Goal: Task Accomplishment & Management: Complete application form

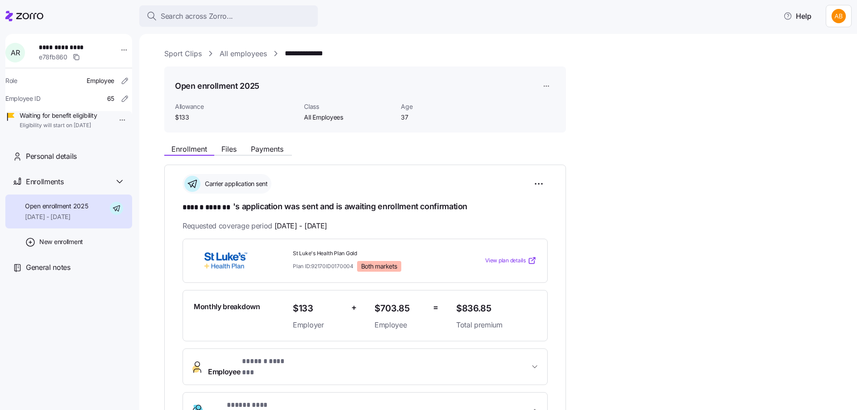
click at [241, 56] on link "All employees" at bounding box center [243, 53] width 47 height 11
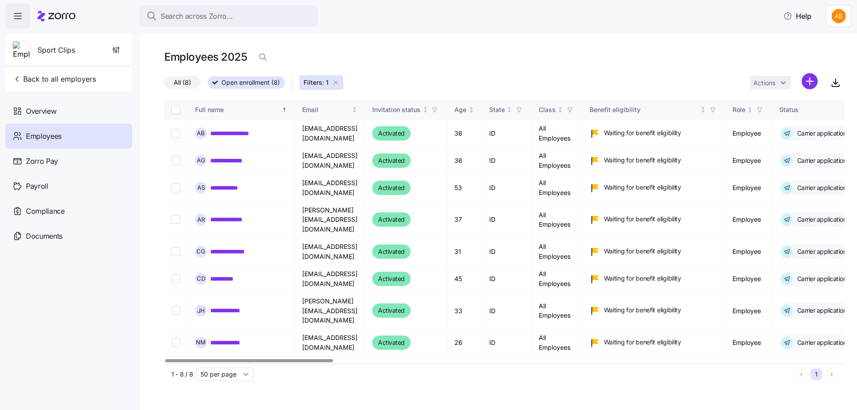
click at [335, 83] on icon "button" at bounding box center [335, 82] width 7 height 7
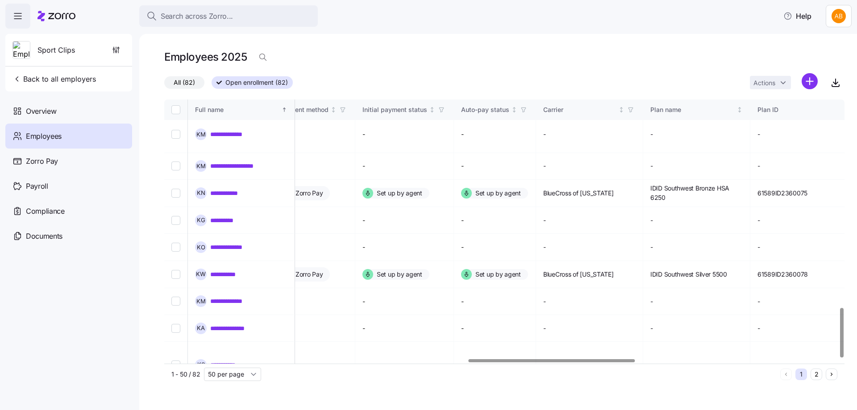
scroll to position [1110, 1312]
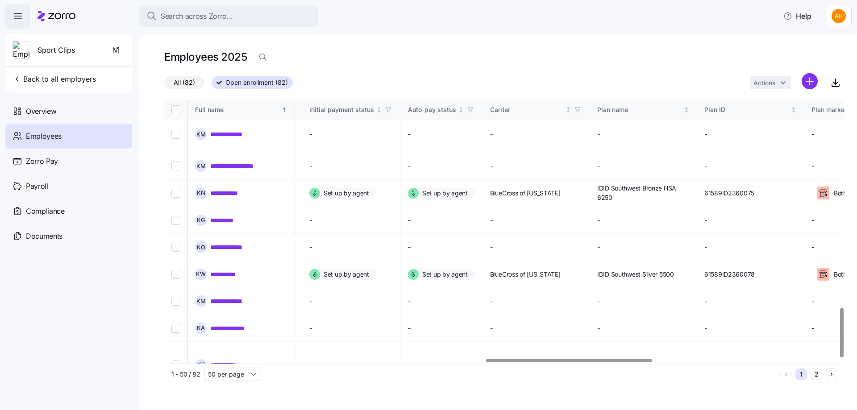
click at [627, 359] on div at bounding box center [569, 360] width 166 height 3
click at [581, 109] on icon "button" at bounding box center [577, 110] width 6 height 6
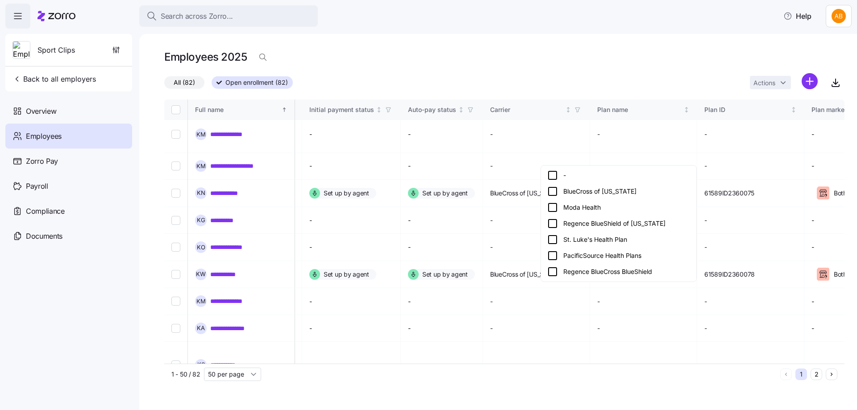
click at [553, 192] on icon at bounding box center [552, 191] width 11 height 11
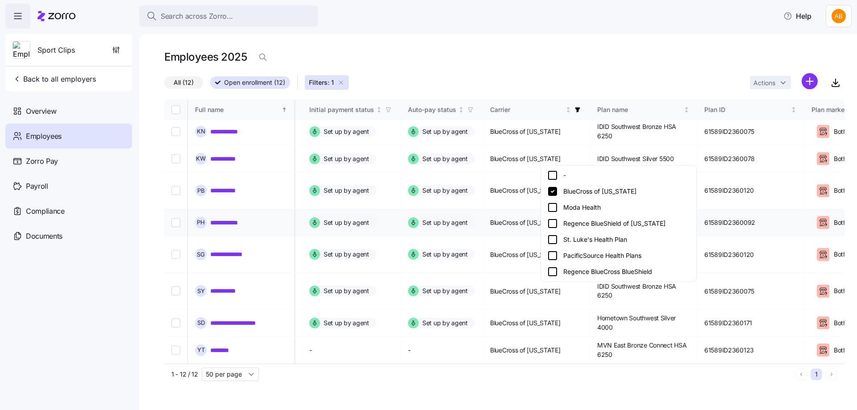
scroll to position [83, 1312]
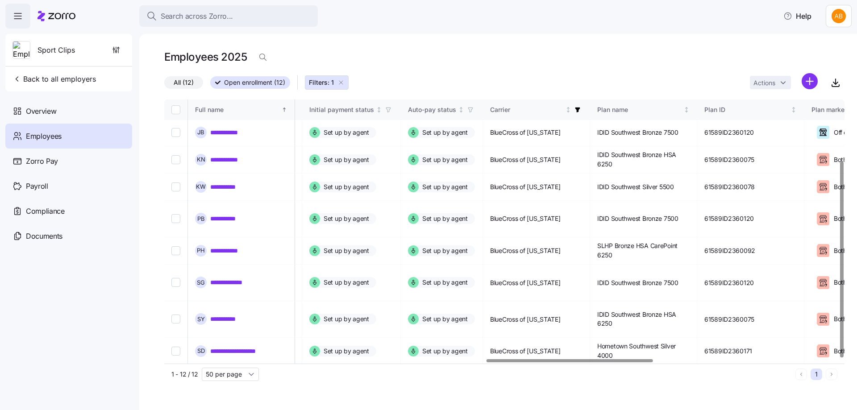
click at [229, 374] on link "********" at bounding box center [223, 378] width 27 height 9
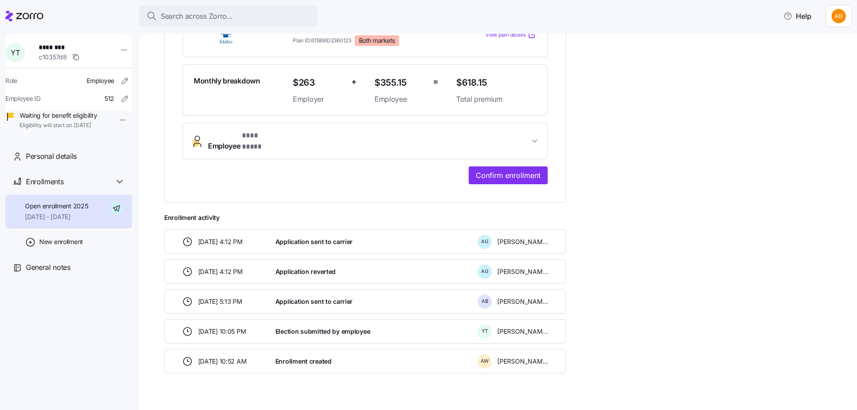
scroll to position [235, 0]
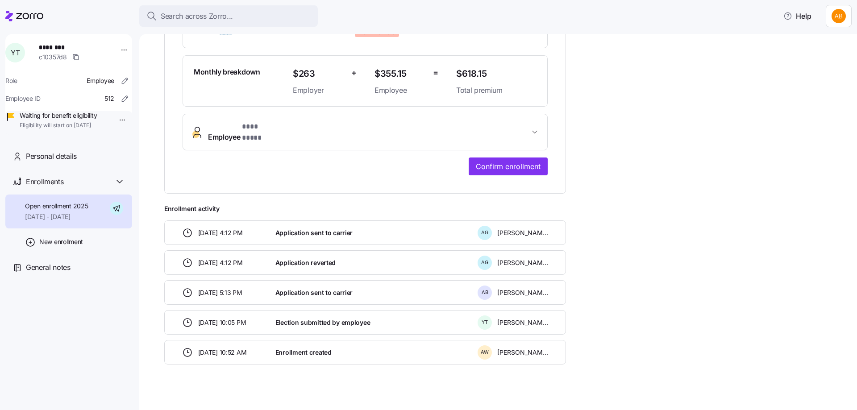
click at [408, 122] on span "Employee * *** **** *" at bounding box center [368, 131] width 321 height 21
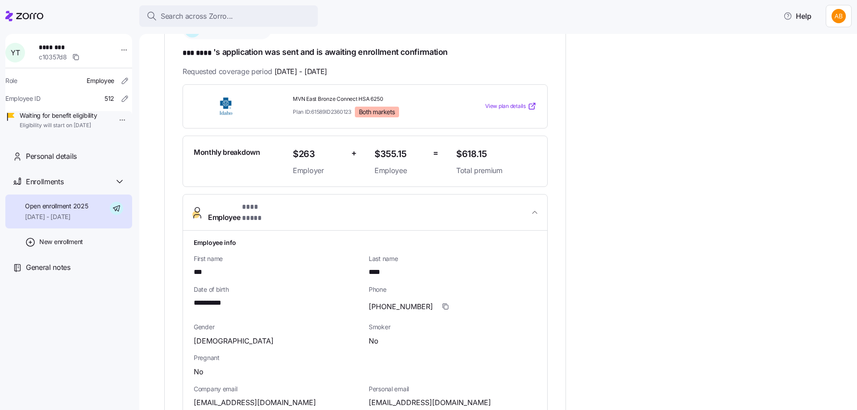
scroll to position [21, 0]
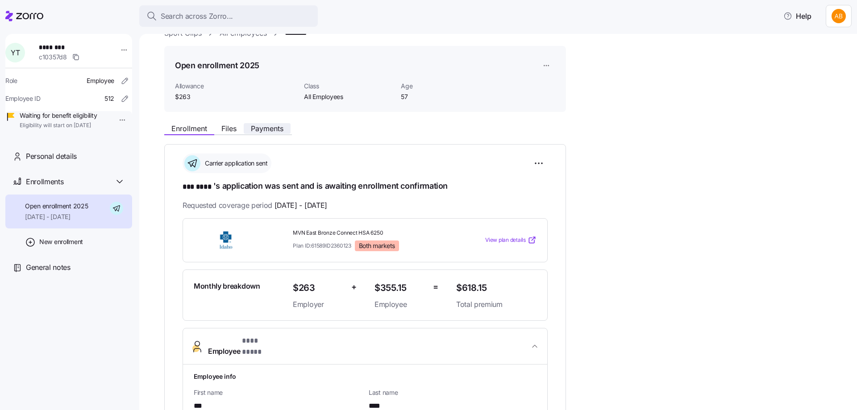
click at [267, 128] on span "Payments" at bounding box center [267, 128] width 33 height 7
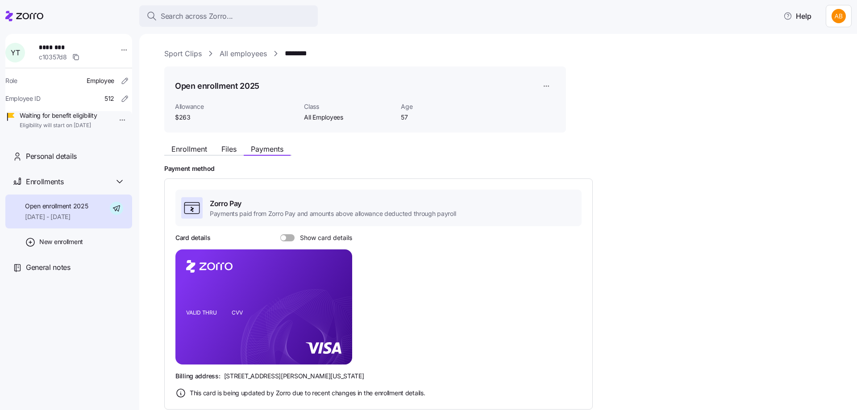
click at [289, 239] on span at bounding box center [290, 237] width 9 height 7
click at [280, 234] on input "Show card details" at bounding box center [280, 234] width 0 height 0
click at [202, 148] on span "Enrollment" at bounding box center [189, 148] width 36 height 7
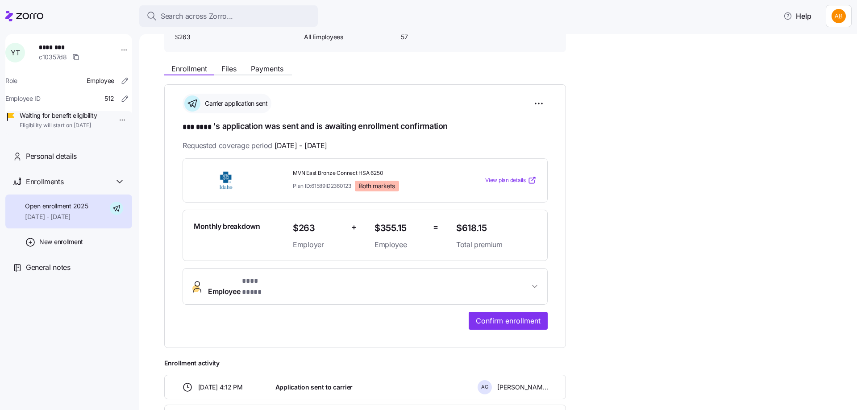
scroll to position [179, 0]
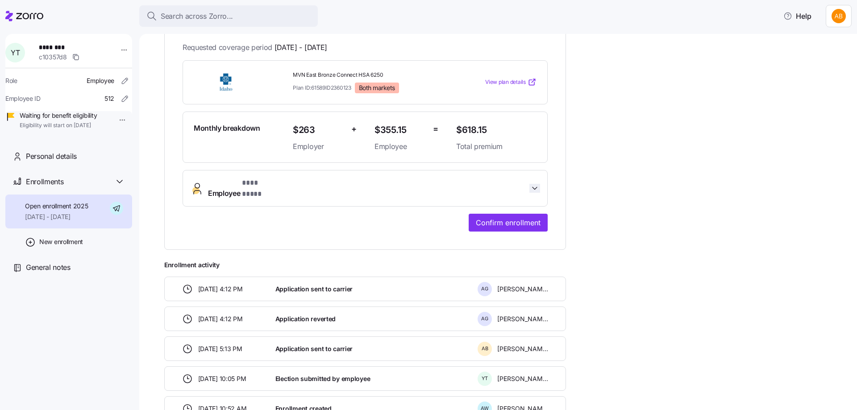
click at [532, 184] on icon "button" at bounding box center [534, 188] width 9 height 9
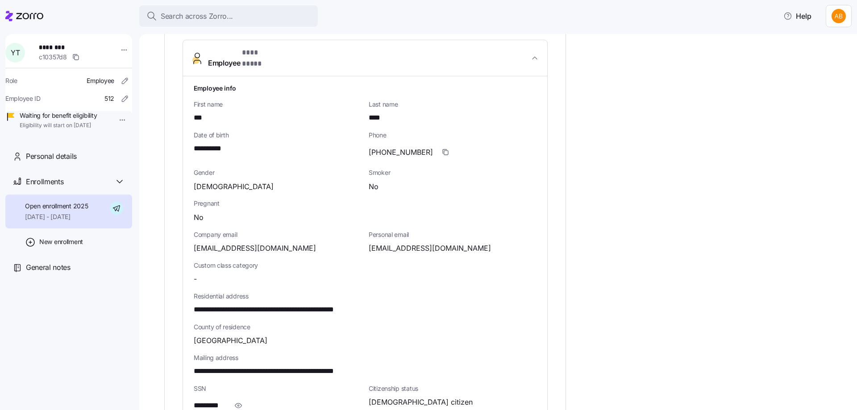
scroll to position [446, 0]
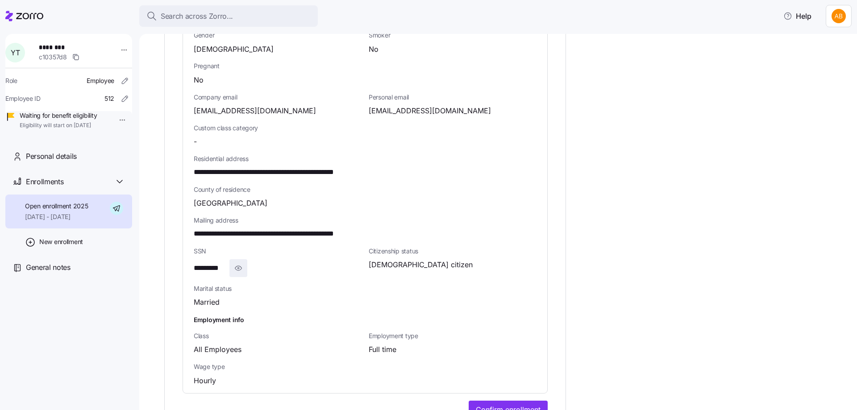
click at [240, 263] on icon "button" at bounding box center [238, 268] width 9 height 11
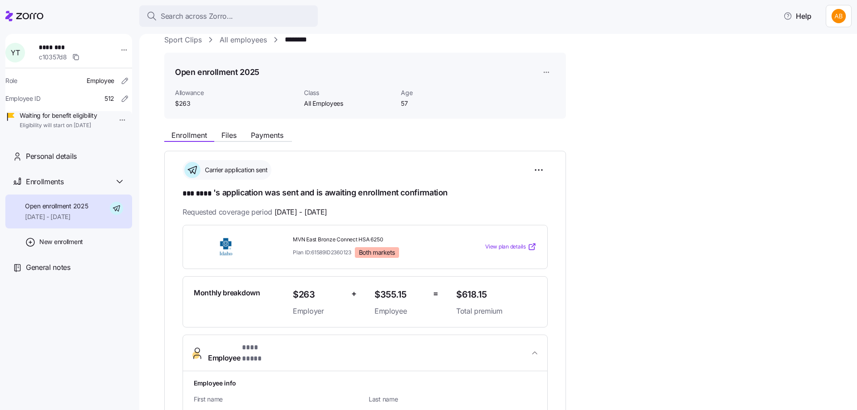
scroll to position [0, 0]
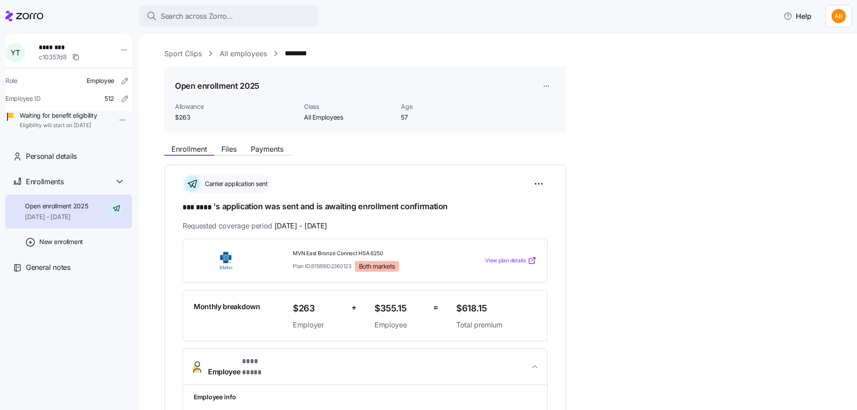
drag, startPoint x: 247, startPoint y: 55, endPoint x: 259, endPoint y: 73, distance: 22.2
click at [246, 54] on link "All employees" at bounding box center [243, 53] width 47 height 11
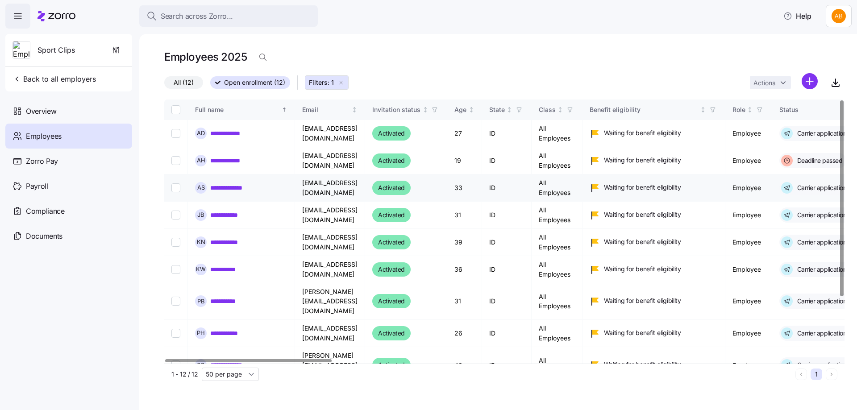
click at [237, 192] on link "**********" at bounding box center [232, 187] width 44 height 9
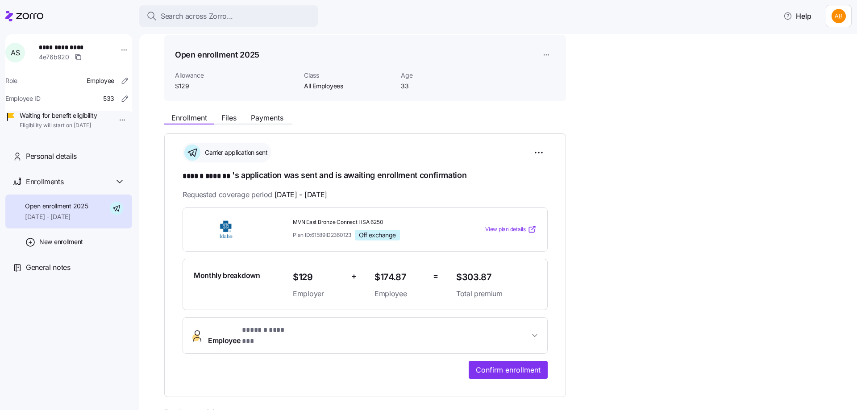
scroll to position [45, 0]
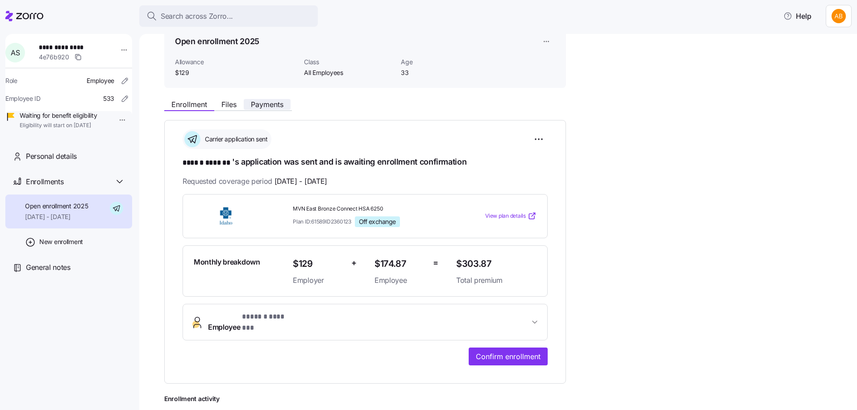
click at [266, 103] on span "Payments" at bounding box center [267, 104] width 33 height 7
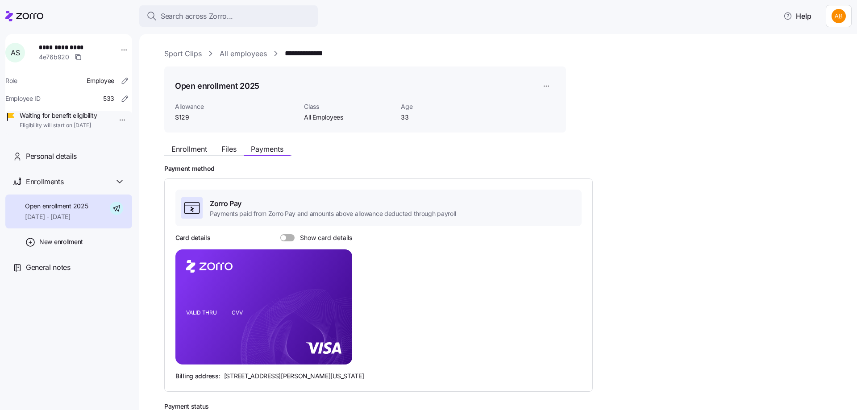
click at [291, 236] on span at bounding box center [290, 237] width 9 height 7
click at [280, 234] on input "Show card details" at bounding box center [280, 234] width 0 height 0
click at [181, 144] on button "Enrollment" at bounding box center [189, 149] width 50 height 11
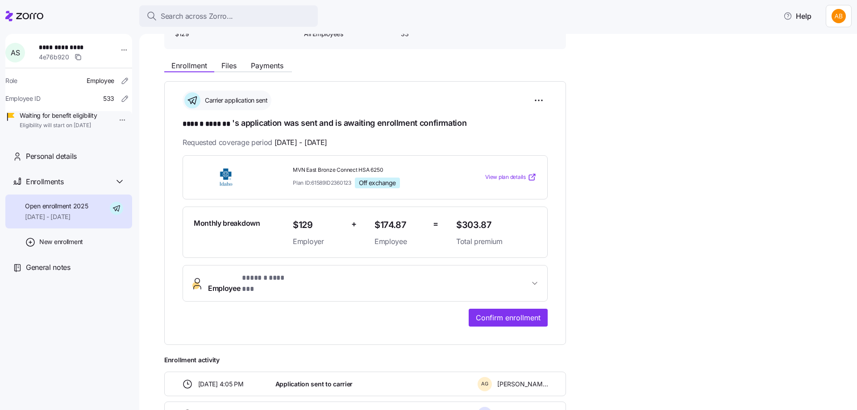
scroll to position [89, 0]
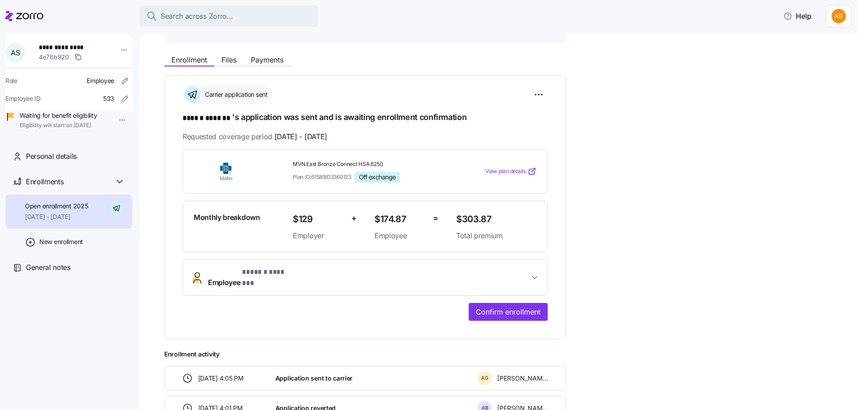
click at [442, 278] on span "Employee * ****** ******* *" at bounding box center [368, 277] width 321 height 21
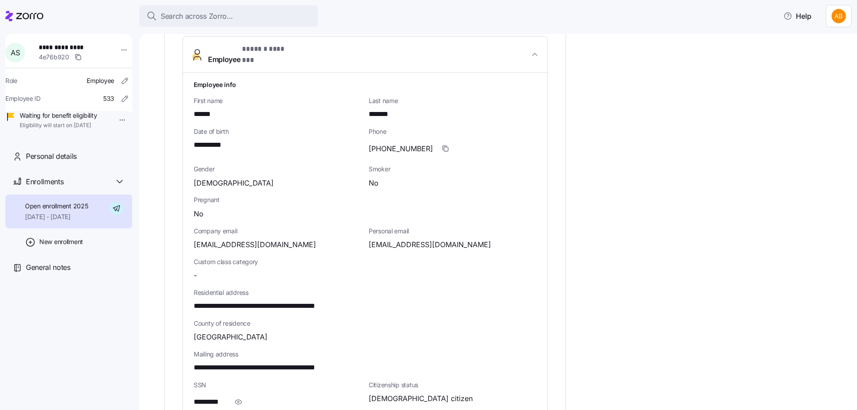
scroll to position [357, 0]
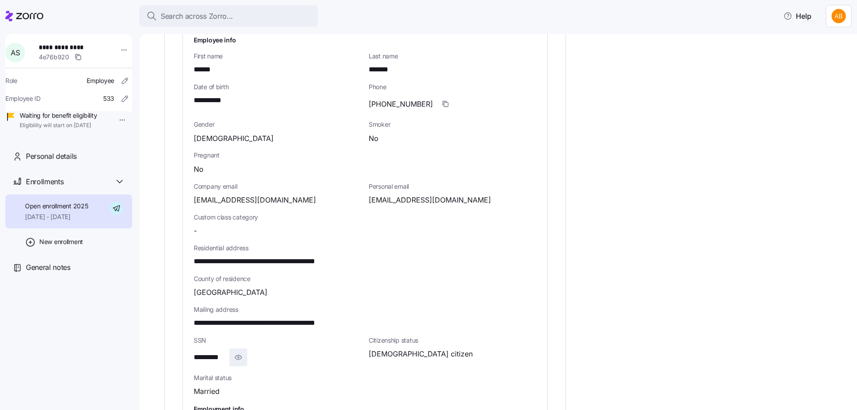
click at [241, 352] on icon "button" at bounding box center [238, 357] width 9 height 11
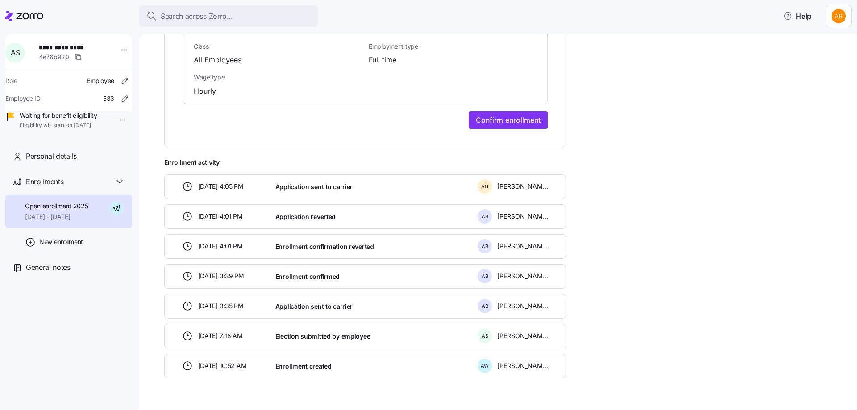
scroll to position [750, 0]
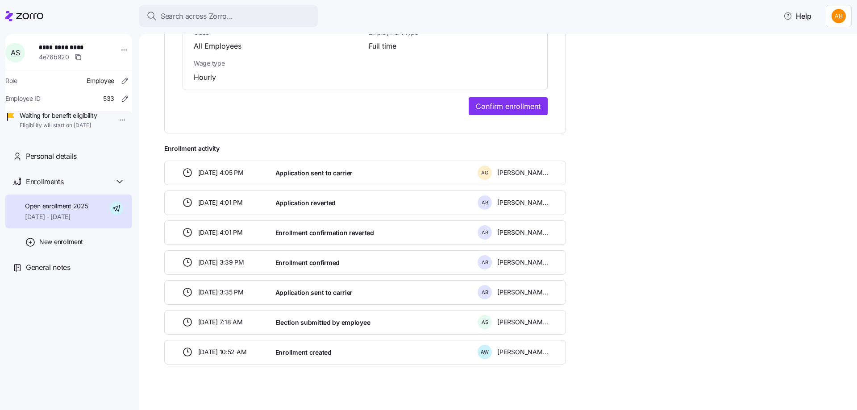
drag, startPoint x: 714, startPoint y: 135, endPoint x: 668, endPoint y: 144, distance: 46.8
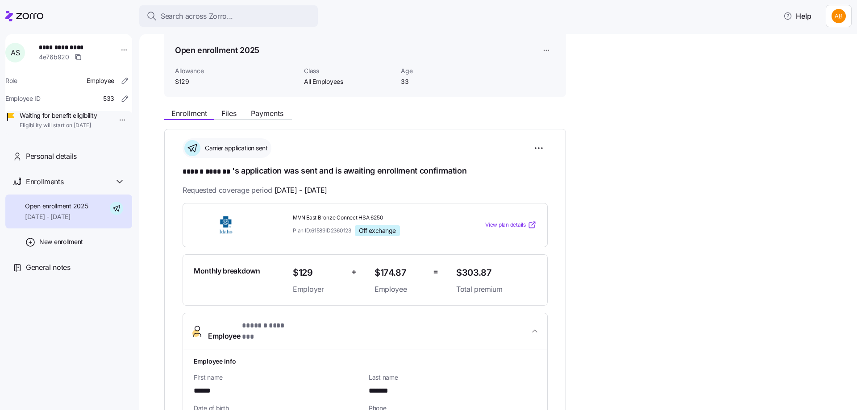
scroll to position [0, 0]
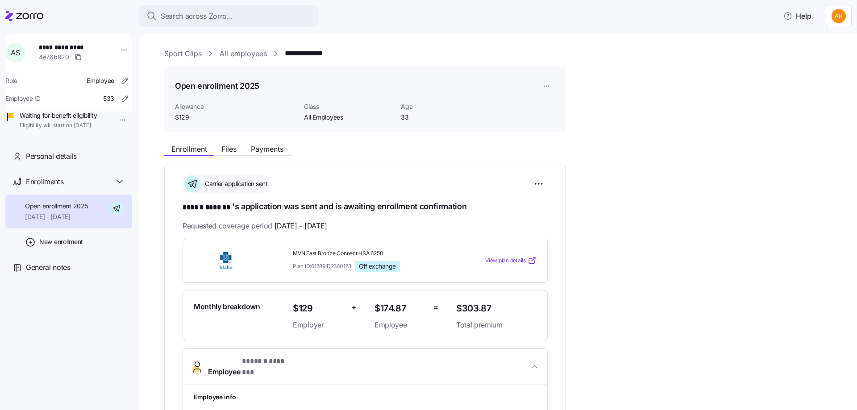
drag, startPoint x: 245, startPoint y: 49, endPoint x: 257, endPoint y: 60, distance: 16.1
click at [245, 49] on link "All employees" at bounding box center [243, 53] width 47 height 11
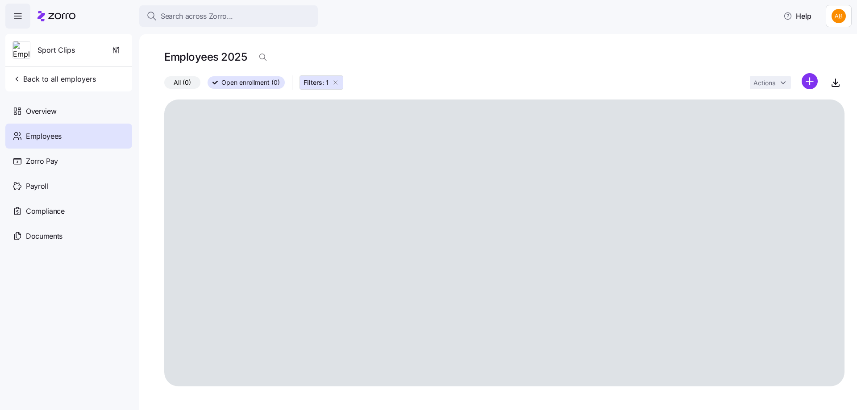
click at [336, 84] on icon "button" at bounding box center [335, 82] width 7 height 7
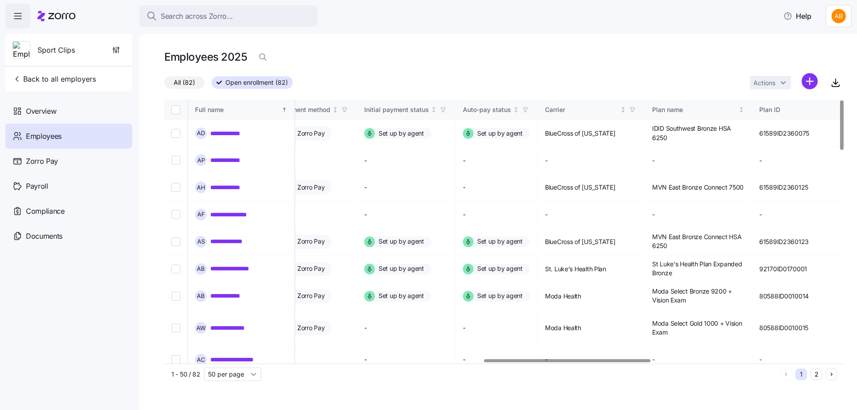
scroll to position [0, 1305]
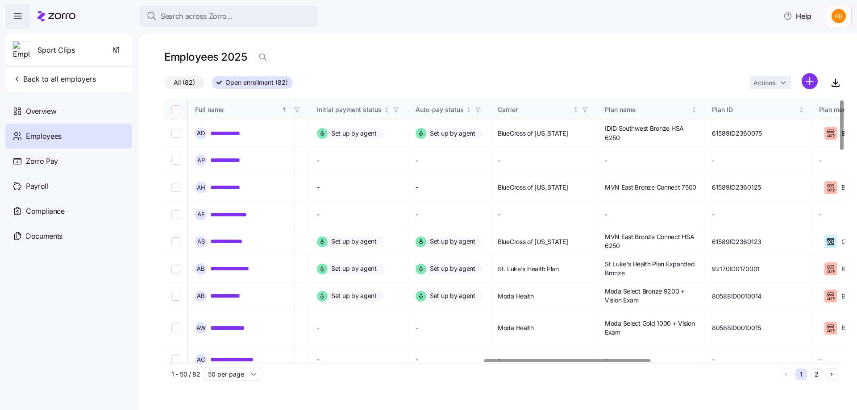
click at [618, 362] on div at bounding box center [567, 360] width 166 height 3
click at [588, 108] on icon "button" at bounding box center [585, 110] width 6 height 6
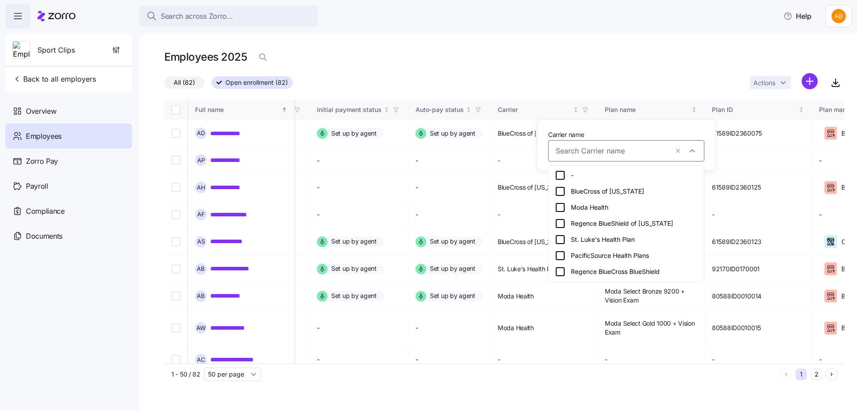
click at [561, 208] on icon at bounding box center [560, 207] width 11 height 11
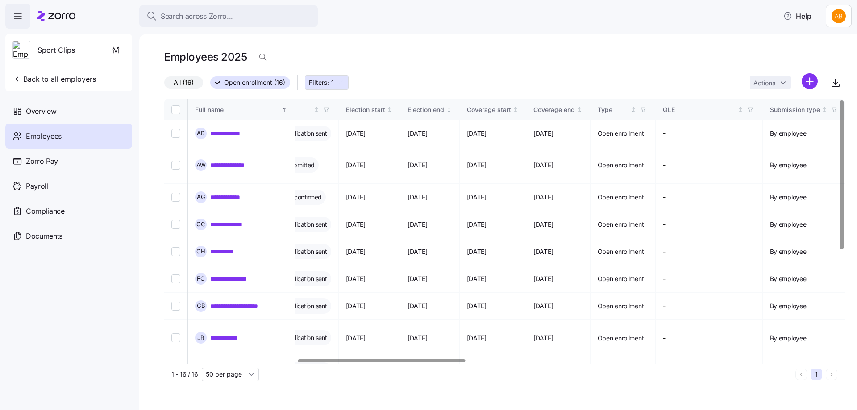
scroll to position [0, 495]
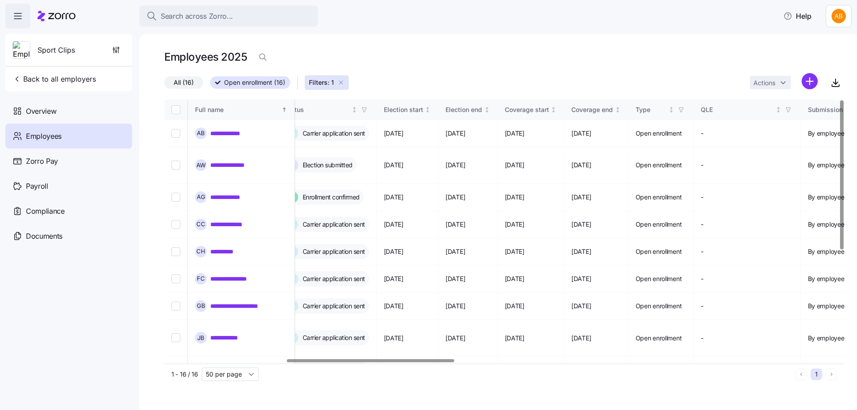
click at [319, 362] on div at bounding box center [370, 360] width 167 height 3
click at [226, 220] on link "**********" at bounding box center [233, 224] width 47 height 9
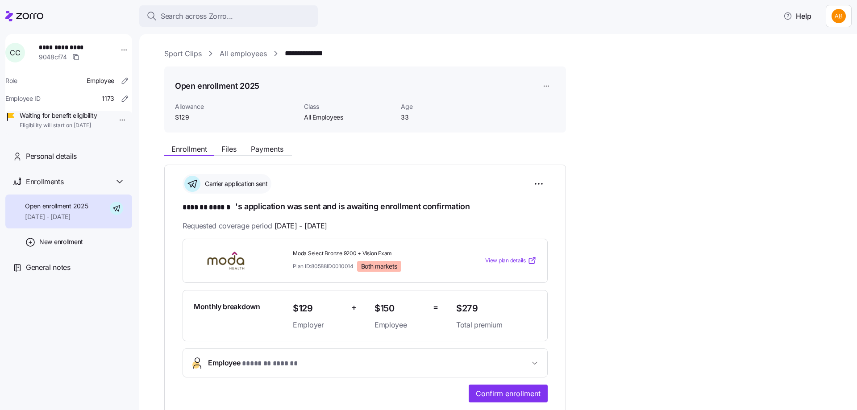
scroll to position [45, 0]
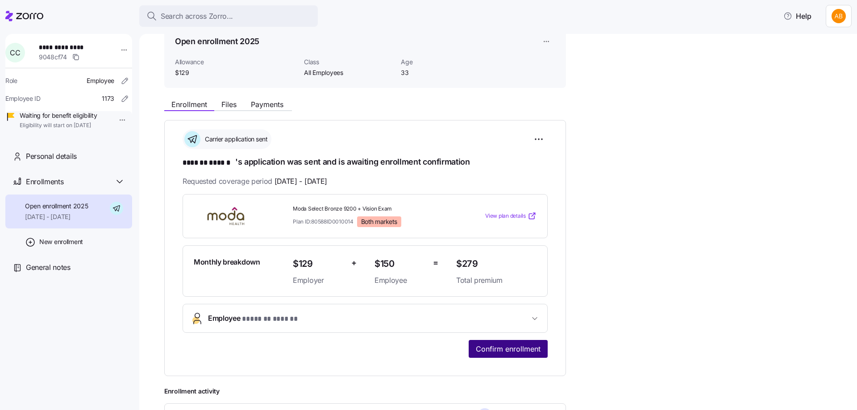
click at [509, 344] on span "Confirm enrollment" at bounding box center [508, 349] width 65 height 11
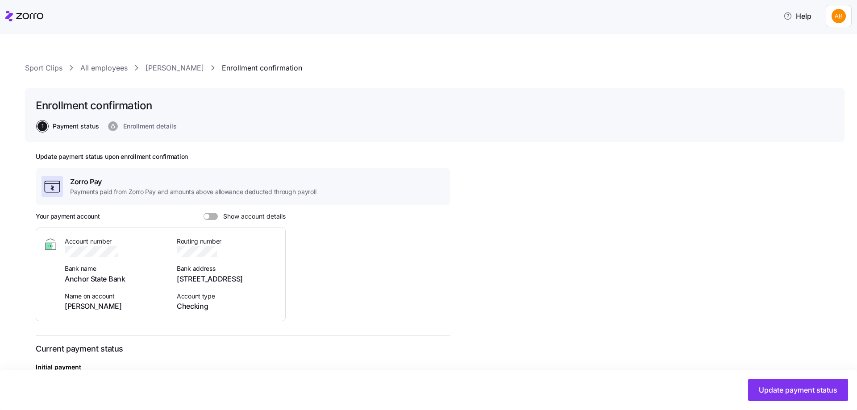
click at [156, 129] on span "Enrollment details" at bounding box center [150, 126] width 54 height 6
click at [40, 66] on link "Sport Clips" at bounding box center [43, 67] width 37 height 11
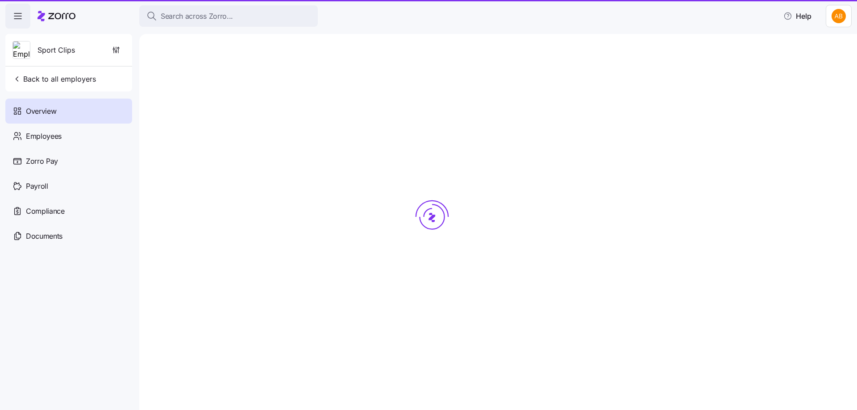
click at [91, 69] on div "Sport Clips Back to all employers" at bounding box center [68, 63] width 127 height 58
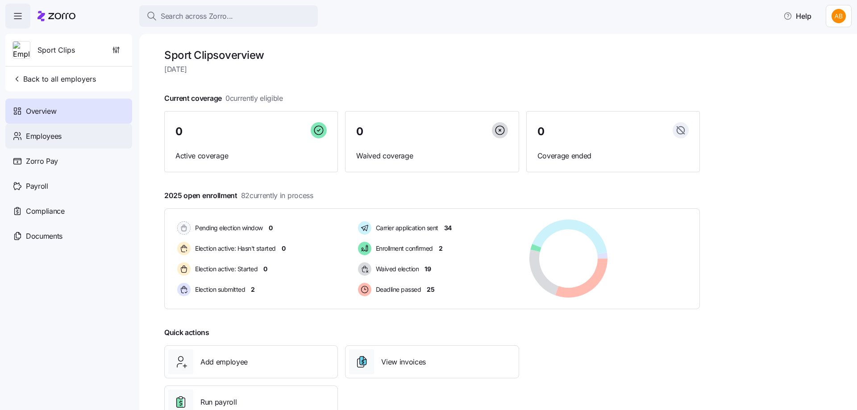
click at [46, 128] on div "Employees" at bounding box center [68, 136] width 127 height 25
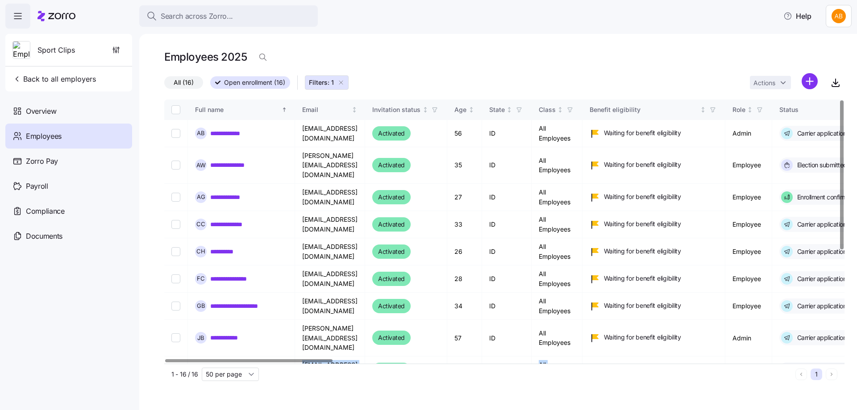
drag, startPoint x: 260, startPoint y: 358, endPoint x: 294, endPoint y: 361, distance: 34.0
click at [294, 361] on div "**********" at bounding box center [504, 232] width 680 height 264
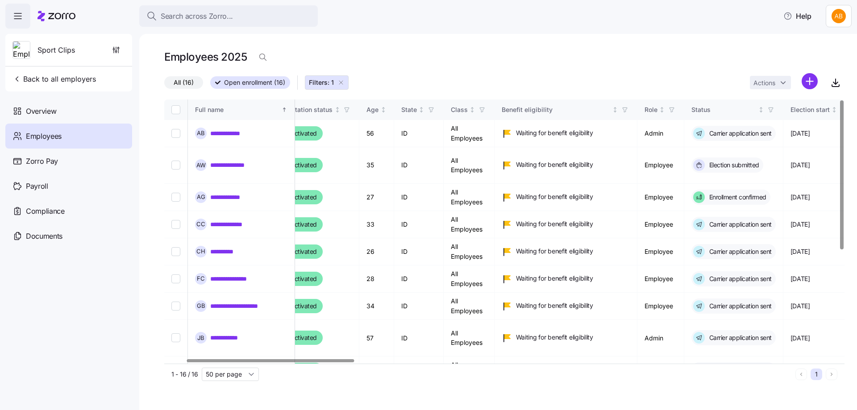
click at [309, 361] on div at bounding box center [270, 360] width 167 height 3
click at [237, 161] on link "**********" at bounding box center [235, 165] width 50 height 9
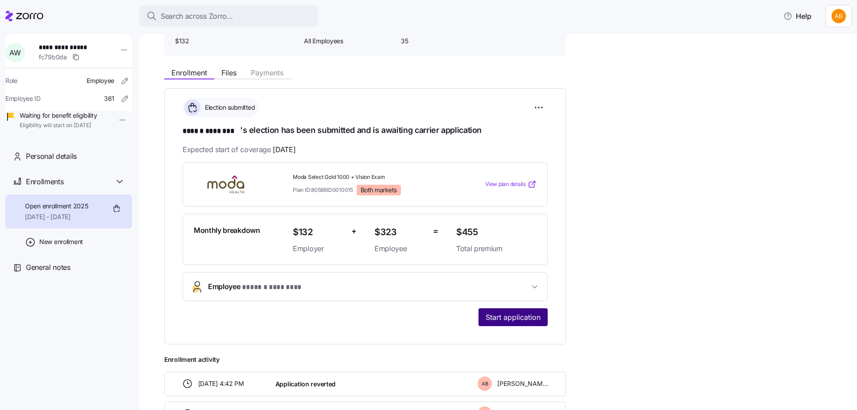
scroll to position [89, 0]
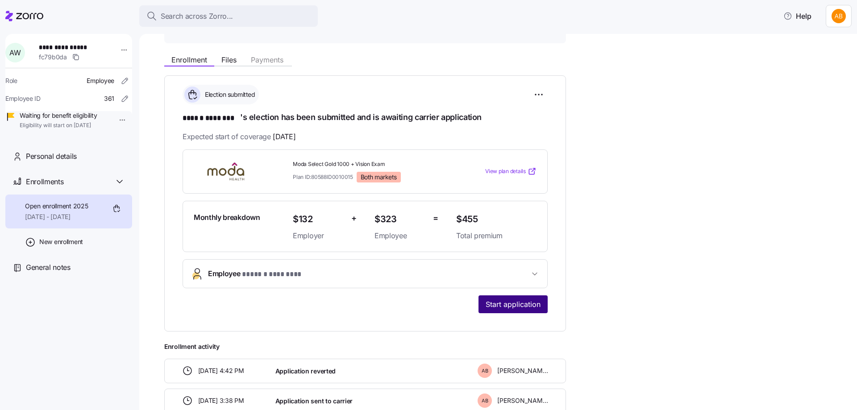
click at [516, 305] on span "Start application" at bounding box center [513, 304] width 55 height 11
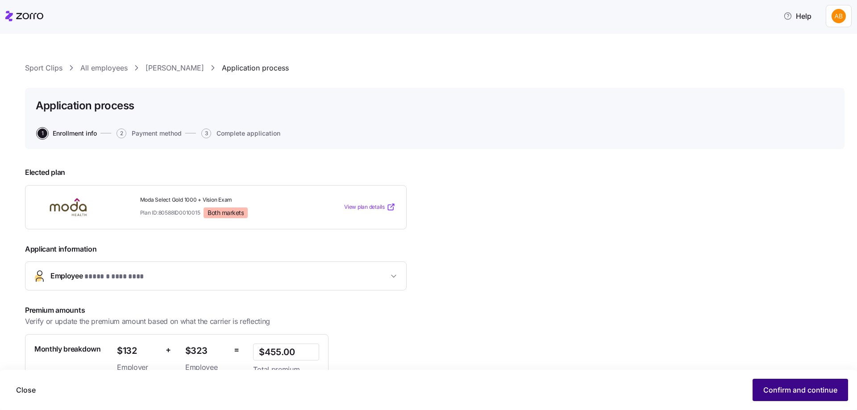
click at [777, 388] on span "Confirm and continue" at bounding box center [800, 390] width 74 height 11
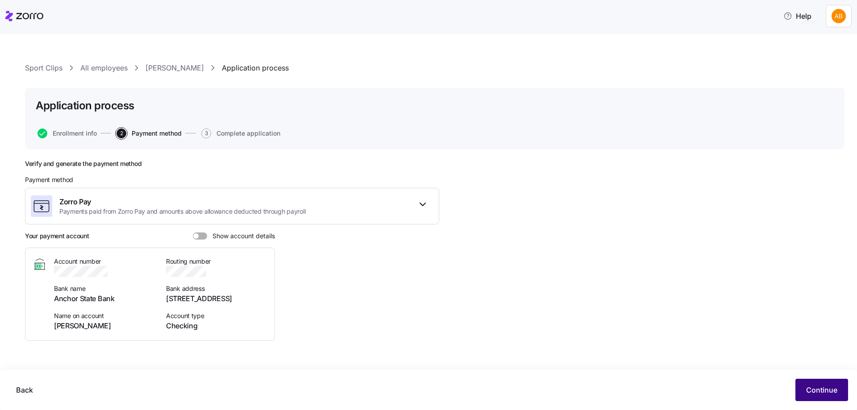
click at [824, 390] on span "Continue" at bounding box center [821, 390] width 31 height 11
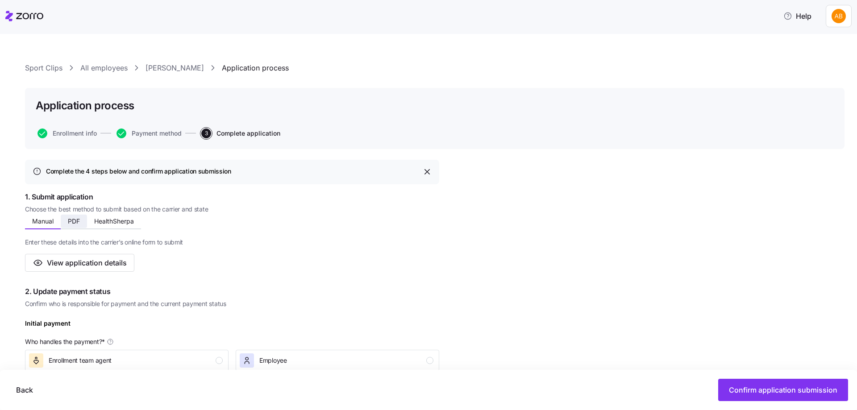
click at [77, 221] on span "PDF" at bounding box center [74, 221] width 12 height 6
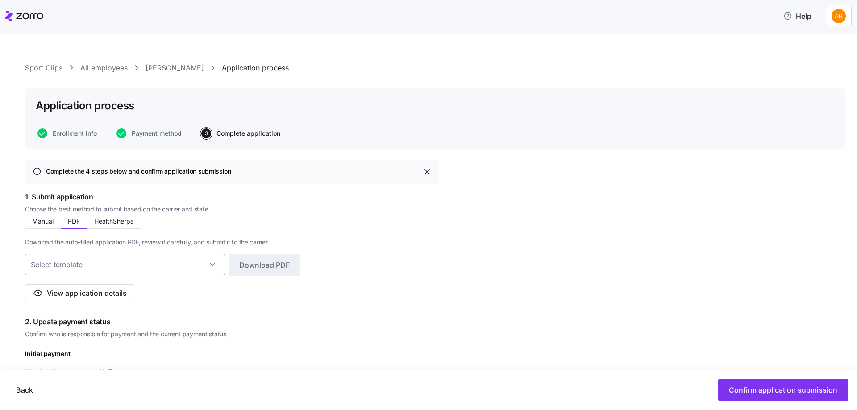
click at [212, 264] on input at bounding box center [125, 264] width 200 height 21
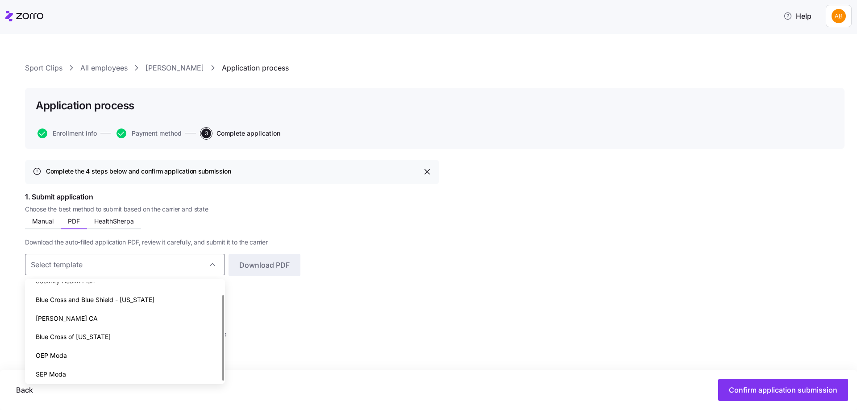
scroll to position [13, 0]
